Goal: Task Accomplishment & Management: Complete application form

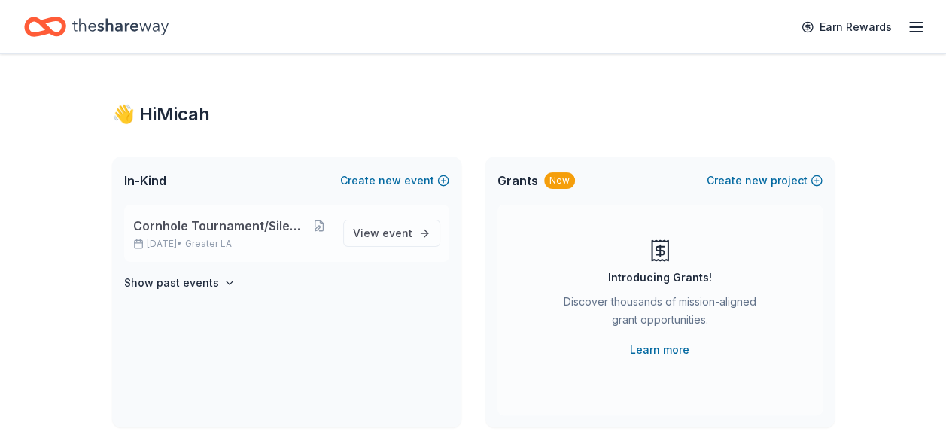
click at [205, 234] on span "Cornhole Tournament/Silent Auction" at bounding box center [220, 226] width 174 height 18
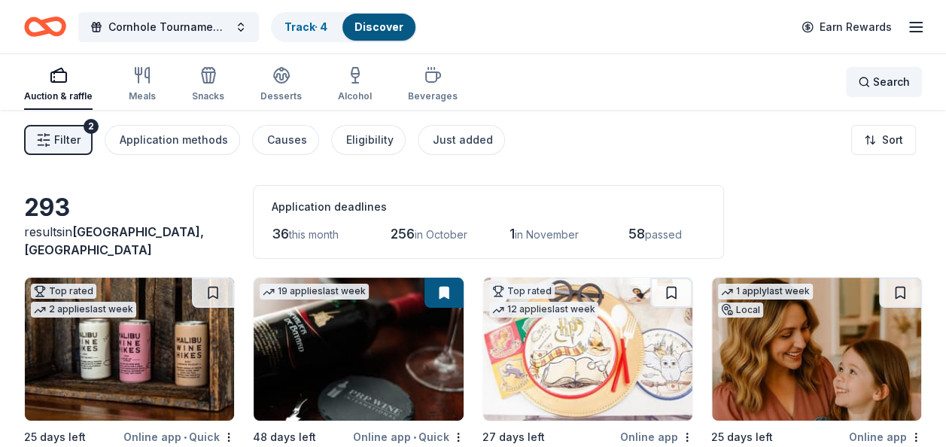
click at [871, 84] on div "Search" at bounding box center [884, 82] width 52 height 18
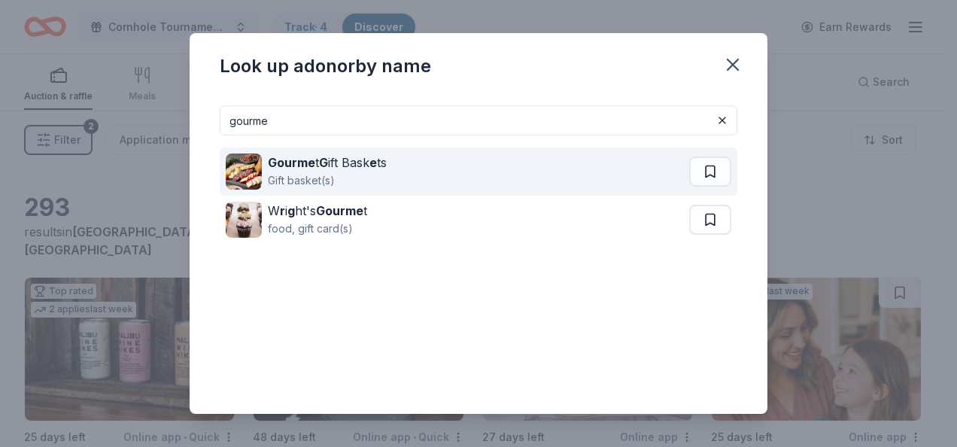
type input "gourme"
click at [305, 179] on div "Gift basket(s)" at bounding box center [327, 181] width 119 height 18
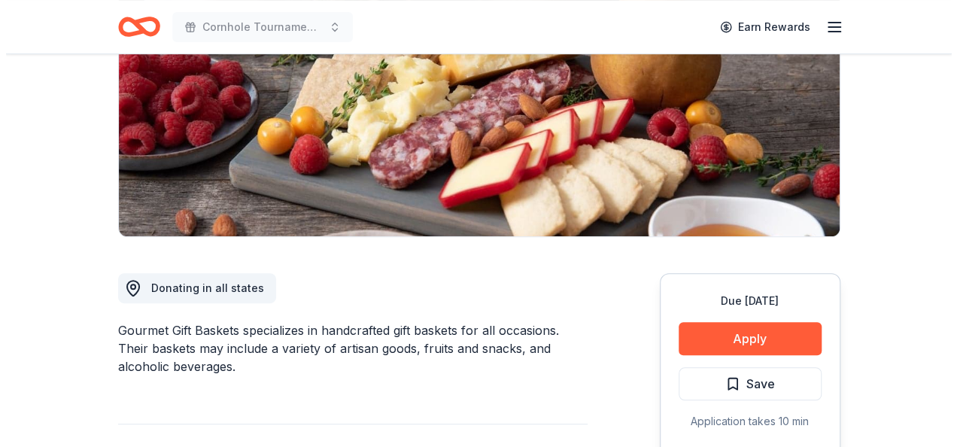
scroll to position [281, 0]
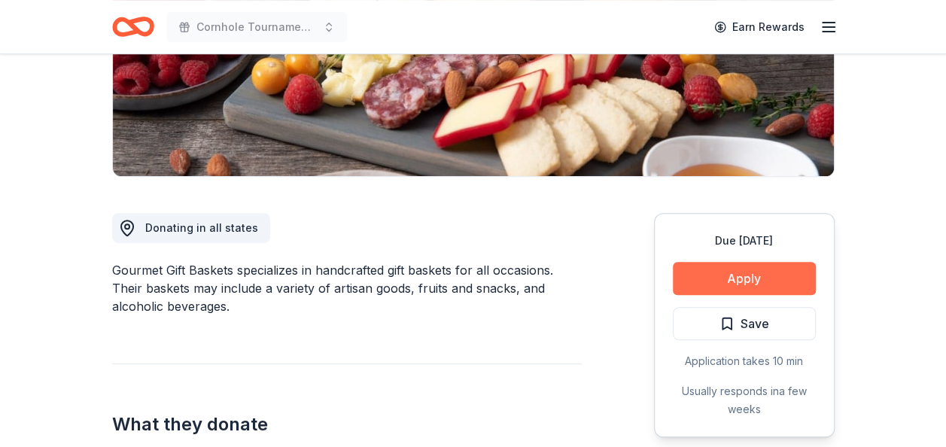
click at [767, 281] on button "Apply" at bounding box center [744, 278] width 143 height 33
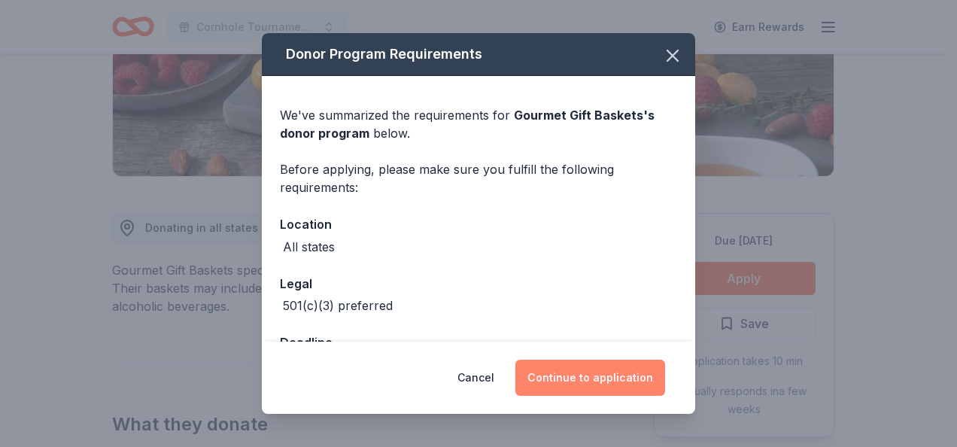
click at [632, 375] on button "Continue to application" at bounding box center [590, 378] width 150 height 36
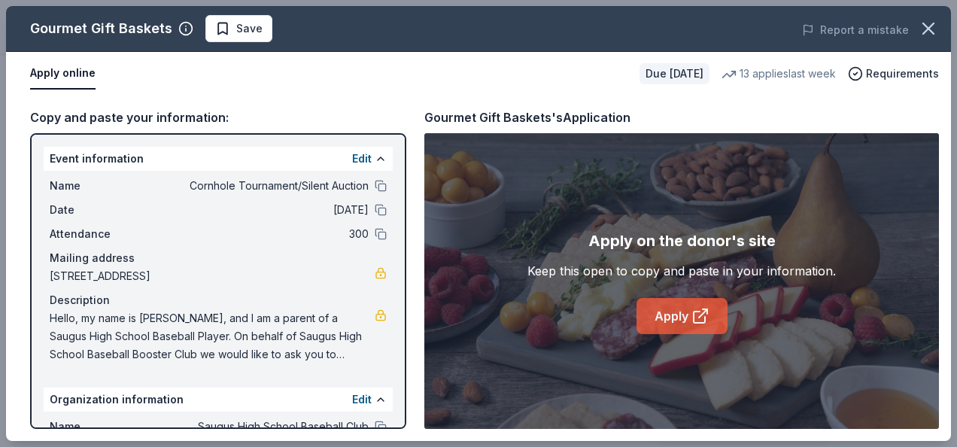
click at [684, 311] on link "Apply" at bounding box center [681, 316] width 91 height 36
